Goal: Task Accomplishment & Management: Use online tool/utility

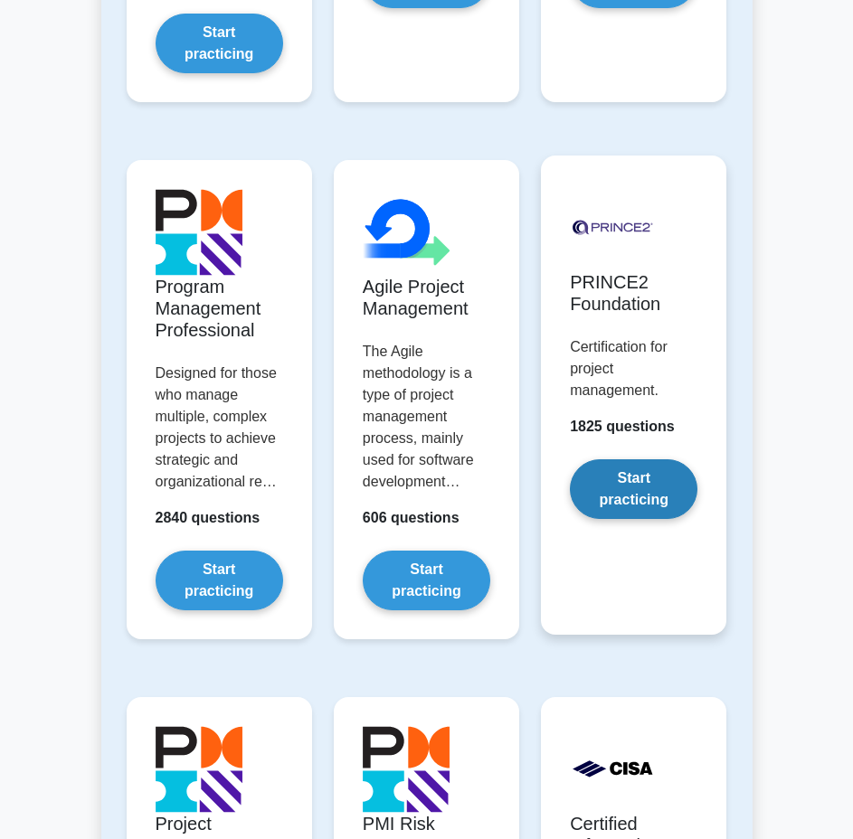
scroll to position [1447, 0]
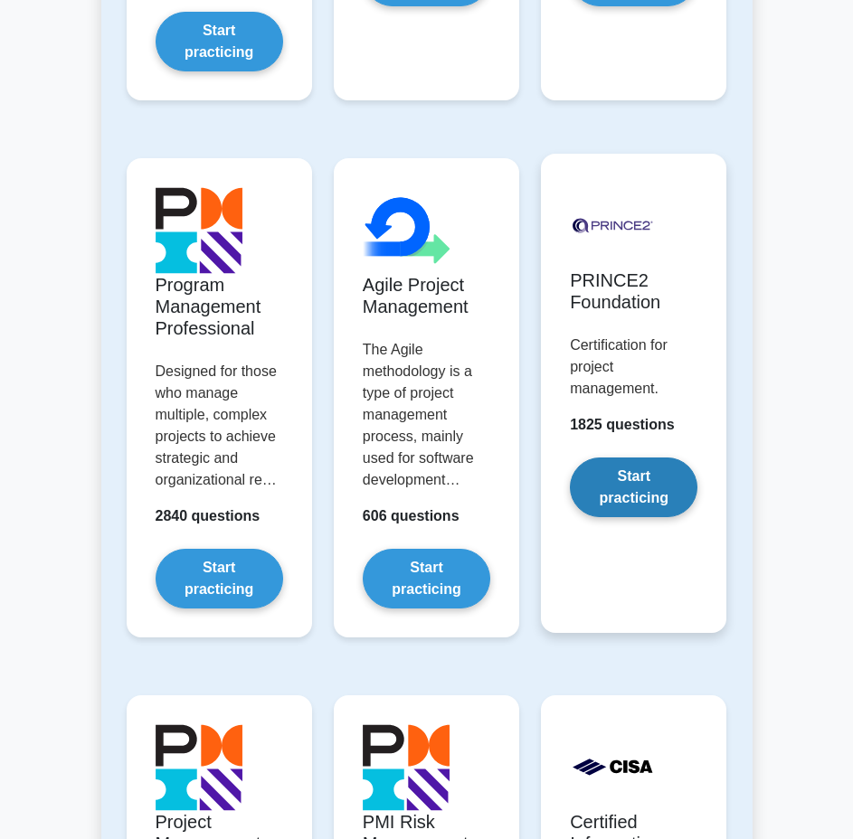
click at [644, 480] on link "Start practicing" at bounding box center [634, 488] width 128 height 60
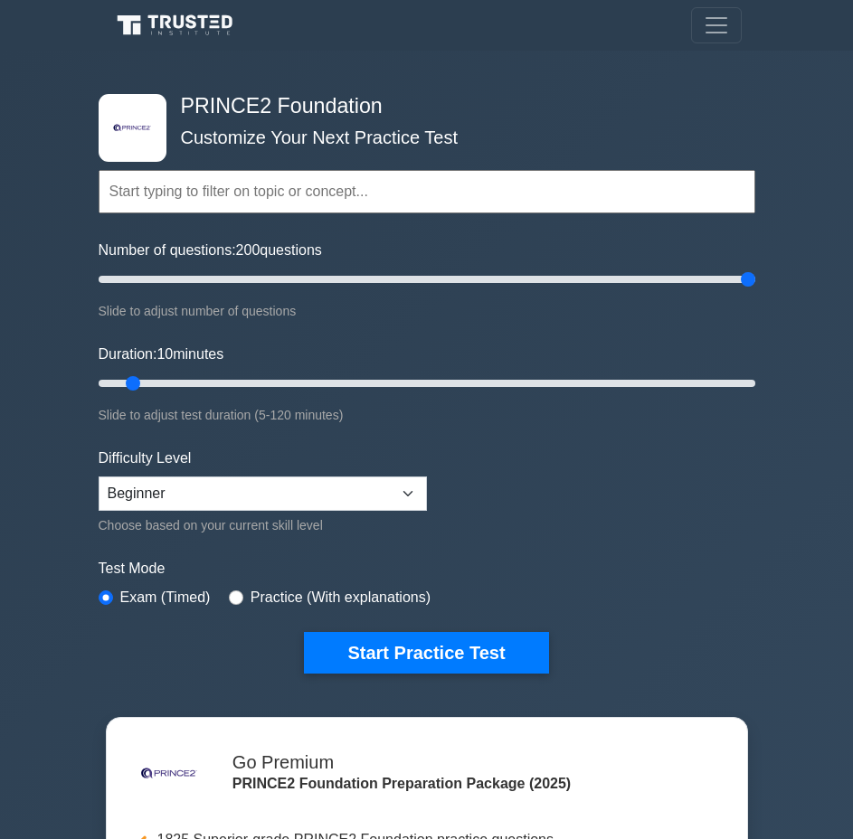
drag, startPoint x: 236, startPoint y: 270, endPoint x: 423, endPoint y: 311, distance: 191.6
type input "200"
click at [755, 276] on input "Number of questions: 200 questions" at bounding box center [427, 280] width 657 height 22
drag, startPoint x: 183, startPoint y: 384, endPoint x: 425, endPoint y: 386, distance: 242.4
type input "60"
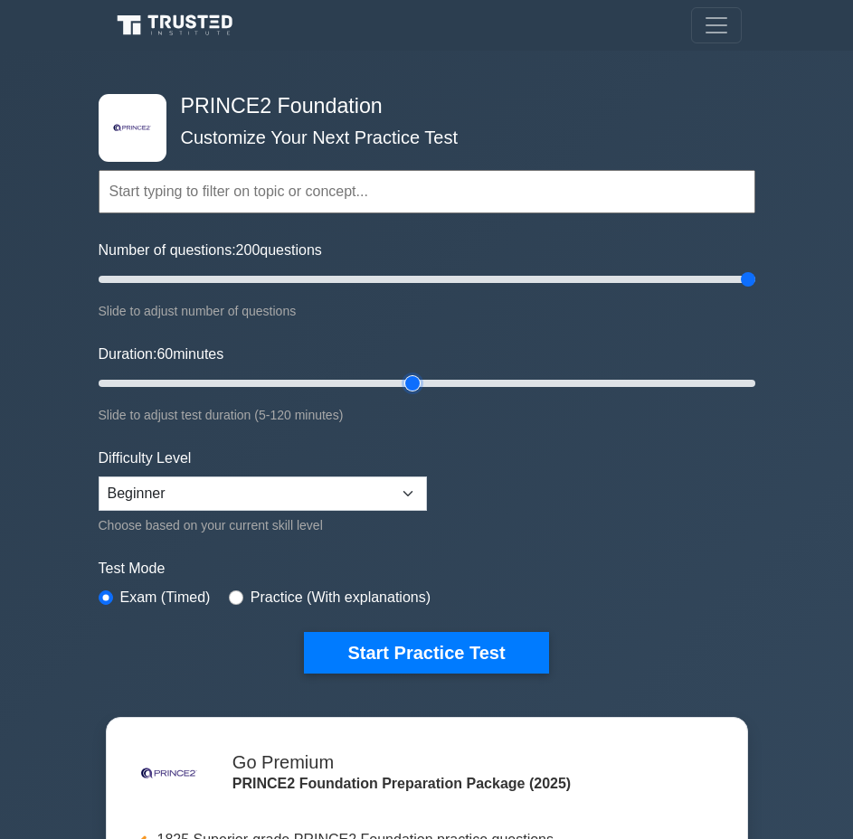
click at [421, 386] on input "Duration: 60 minutes" at bounding box center [427, 384] width 657 height 22
drag, startPoint x: 642, startPoint y: 276, endPoint x: 283, endPoint y: 270, distance: 359.1
type input "60"
click at [283, 270] on input "Number of questions: 60 questions" at bounding box center [427, 280] width 657 height 22
click at [158, 501] on select "Beginner Intermediate Expert" at bounding box center [263, 494] width 328 height 34
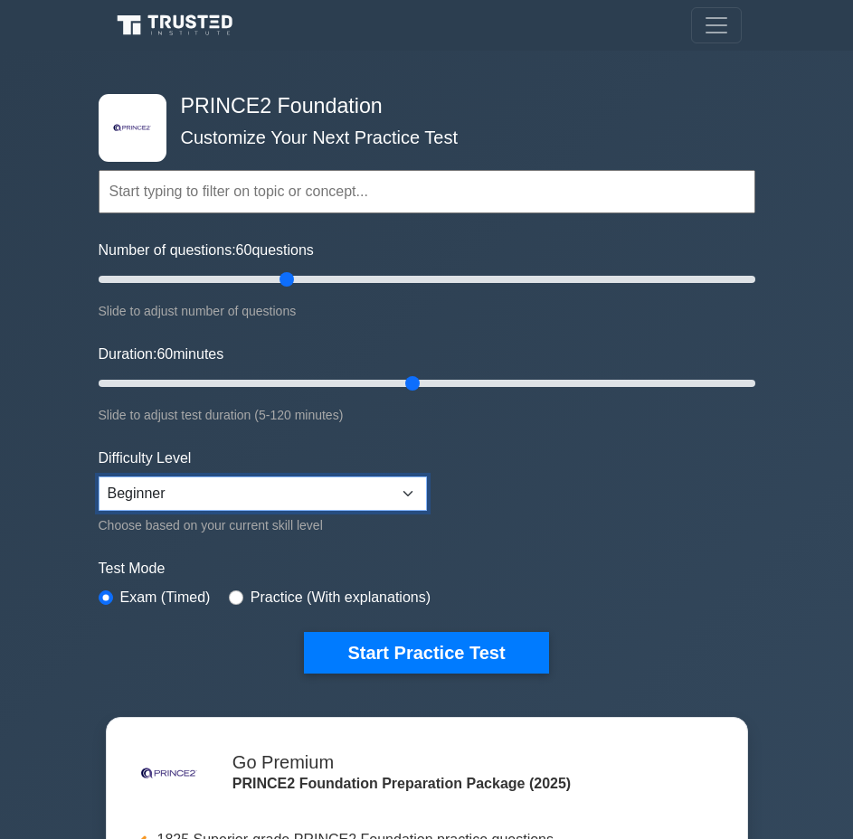
select select "expert"
click at [99, 477] on select "Beginner Intermediate Expert" at bounding box center [263, 494] width 328 height 34
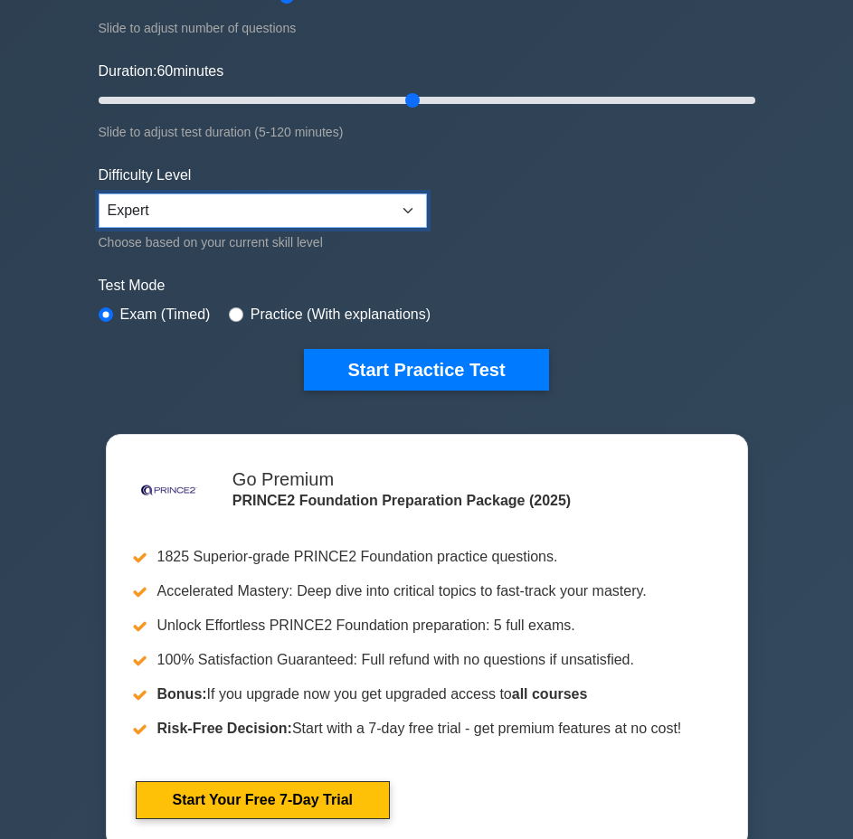
scroll to position [452, 0]
